Goal: Information Seeking & Learning: Learn about a topic

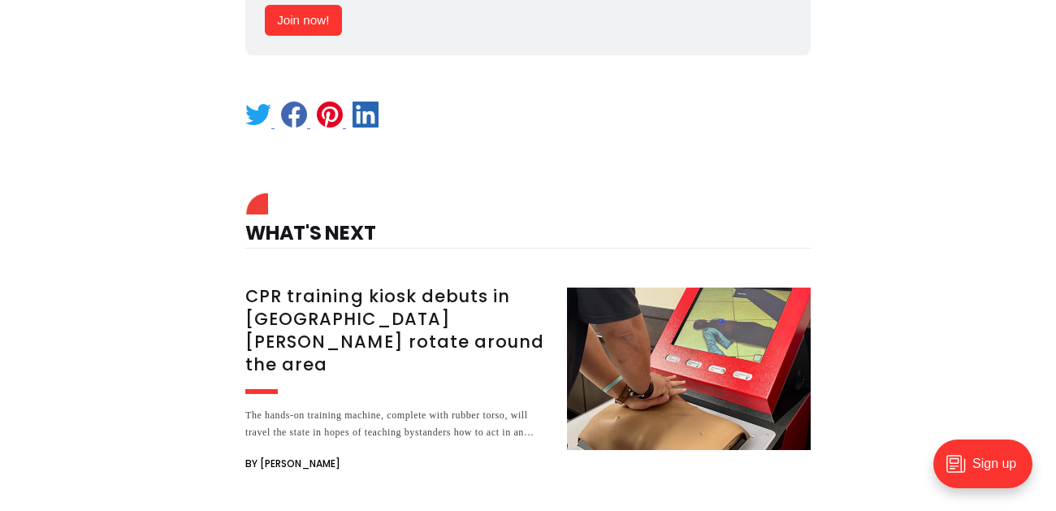
scroll to position [2373, 0]
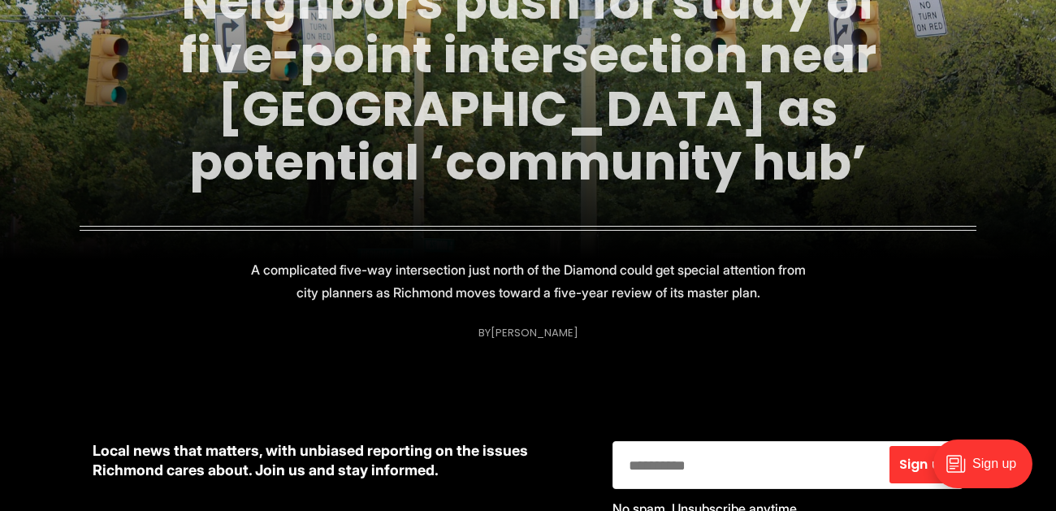
scroll to position [244, 0]
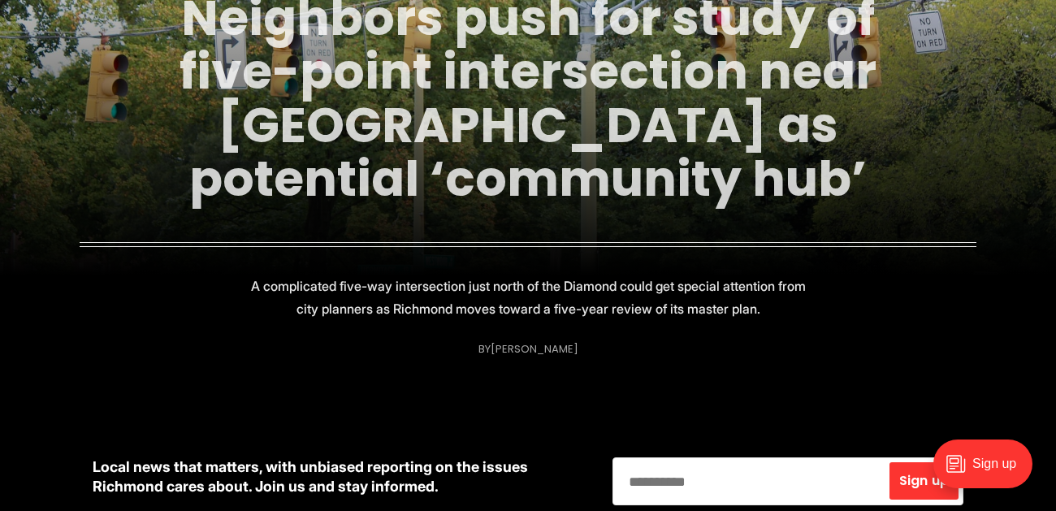
click at [366, 141] on link "Neighbors push for study of five-point intersection near [GEOGRAPHIC_DATA] as p…" at bounding box center [528, 98] width 697 height 229
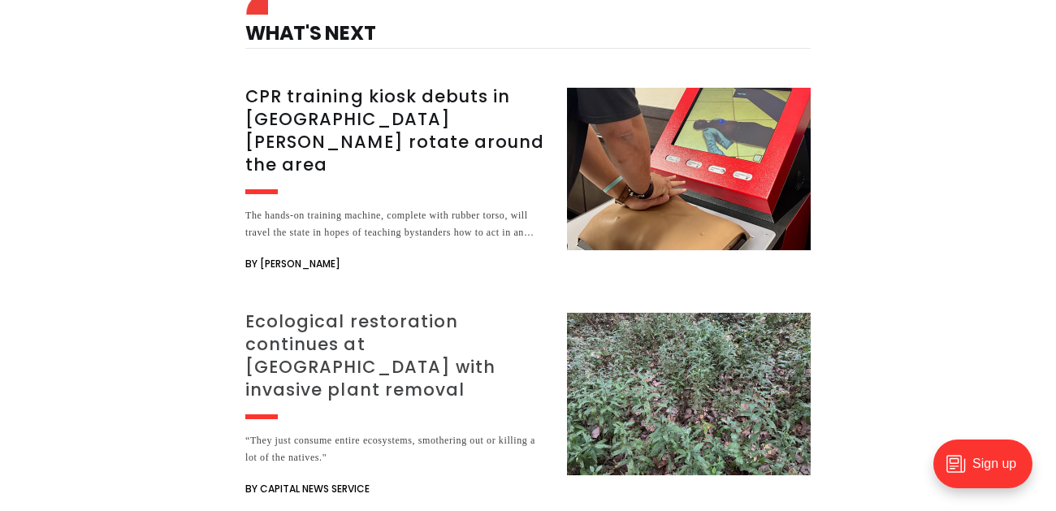
scroll to position [3163, 0]
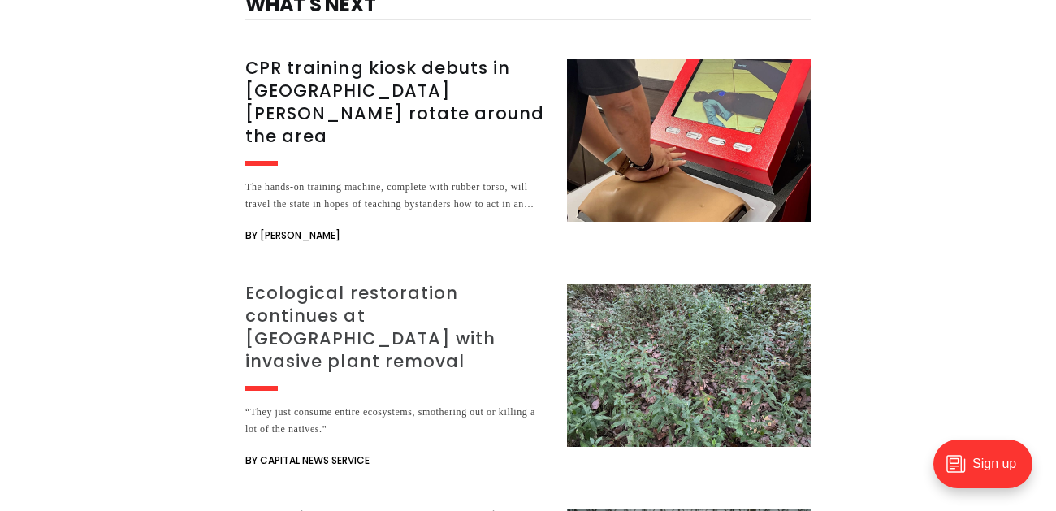
click at [369, 282] on h3 "Ecological restoration continues at [GEOGRAPHIC_DATA] with invasive plant remov…" at bounding box center [396, 327] width 302 height 91
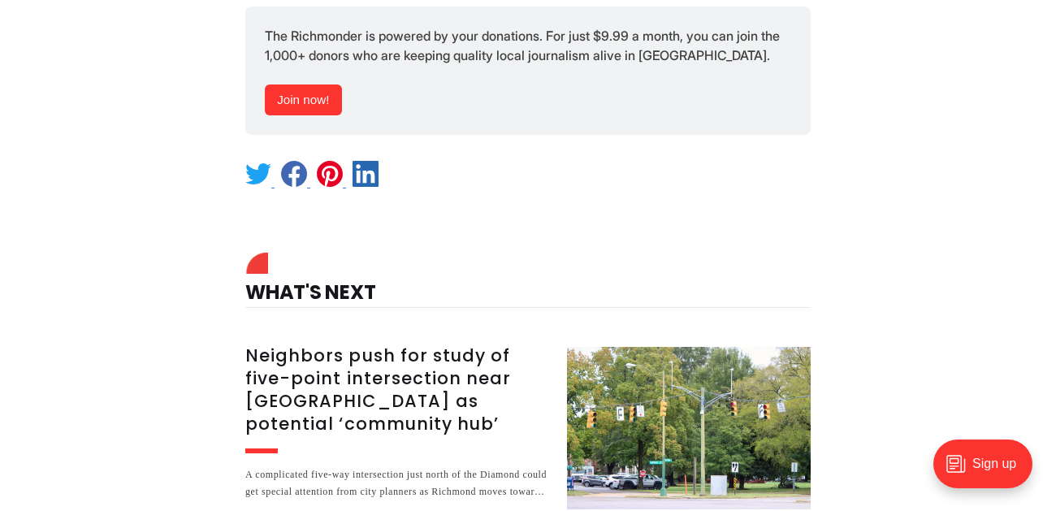
scroll to position [3281, 0]
